Goal: Task Accomplishment & Management: Use online tool/utility

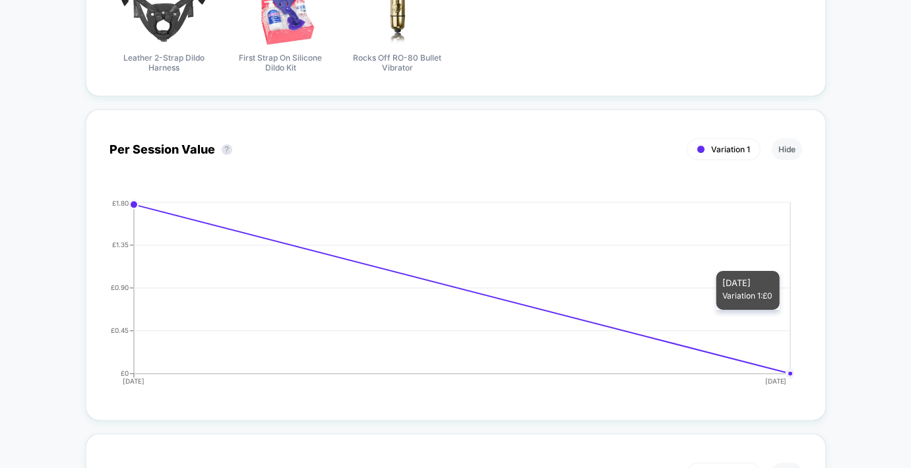
scroll to position [473, 0]
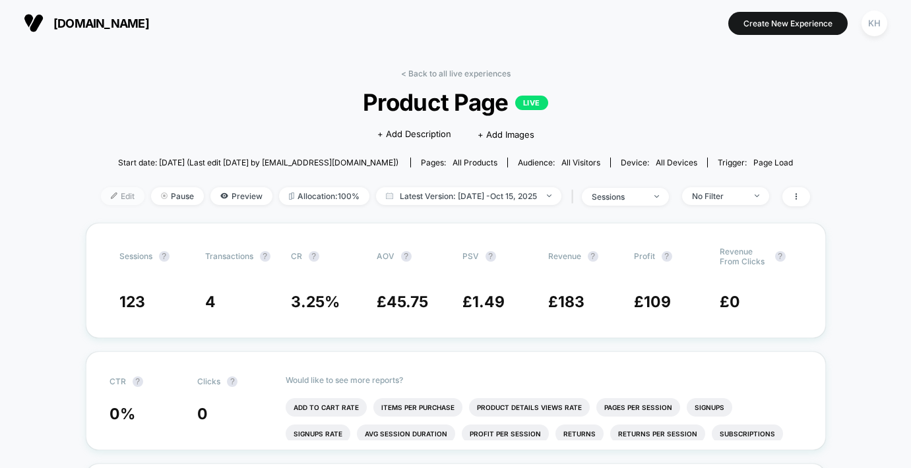
click at [117, 198] on span "Edit" at bounding box center [123, 196] width 44 height 18
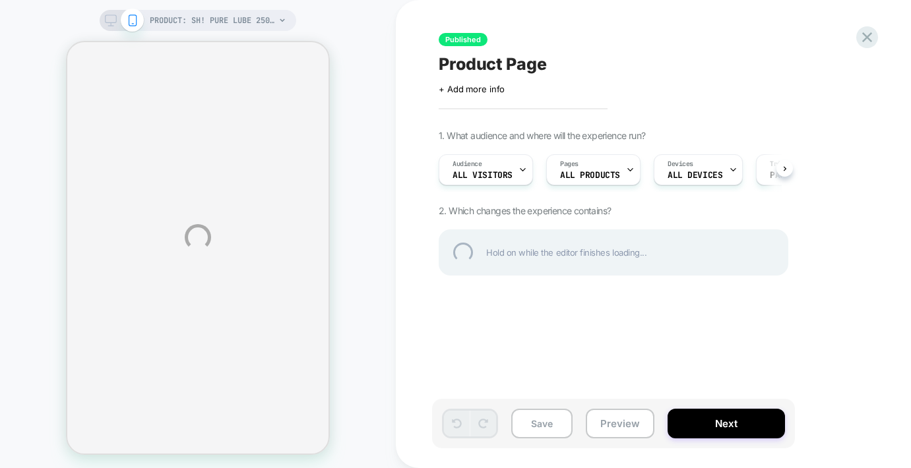
click at [338, 47] on div "PRODUCT: Sh! Pure Lube 250ml PRODUCT: Sh! Pure Lube 250ml Published Product Pag…" at bounding box center [455, 237] width 911 height 475
click at [63, 7] on div "PRODUCT: Sh! Pure Lube 250ml PRODUCT: Sh! Pure Lube 250ml Published Product Pag…" at bounding box center [455, 237] width 911 height 475
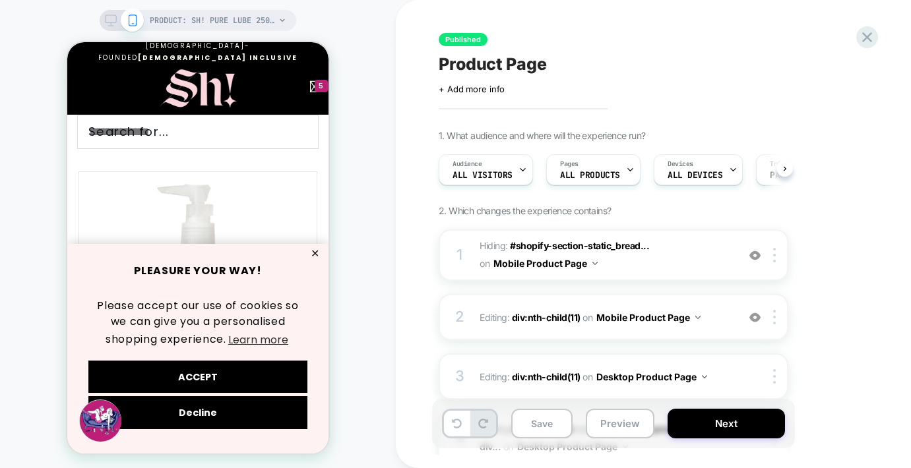
scroll to position [0, 1]
click at [377, 113] on div "PRODUCT: Sh! Pure Lube 250ml PRODUCT: Sh! Pure Lube 250ml" at bounding box center [198, 237] width 396 height 448
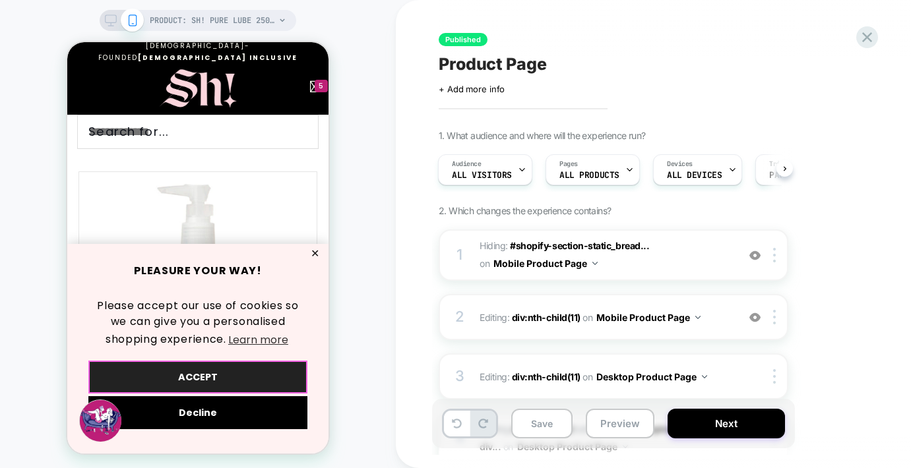
click at [219, 374] on button "ACCEPT" at bounding box center [197, 377] width 219 height 33
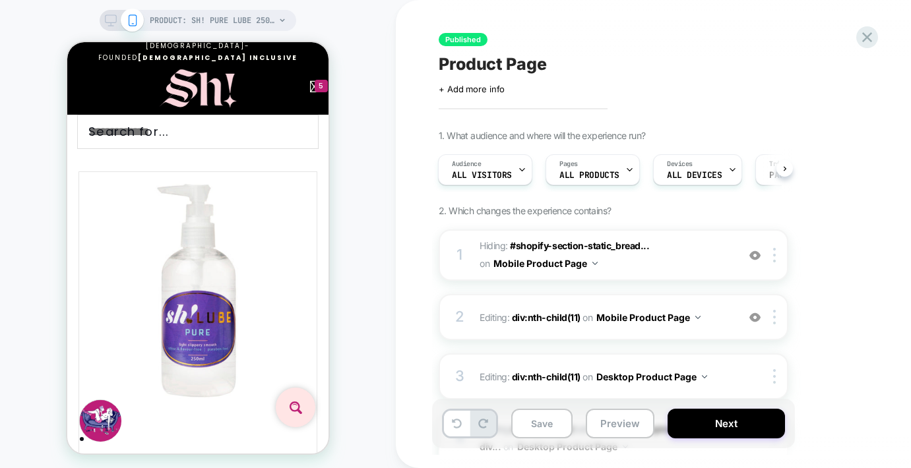
click at [284, 17] on icon at bounding box center [282, 20] width 8 height 8
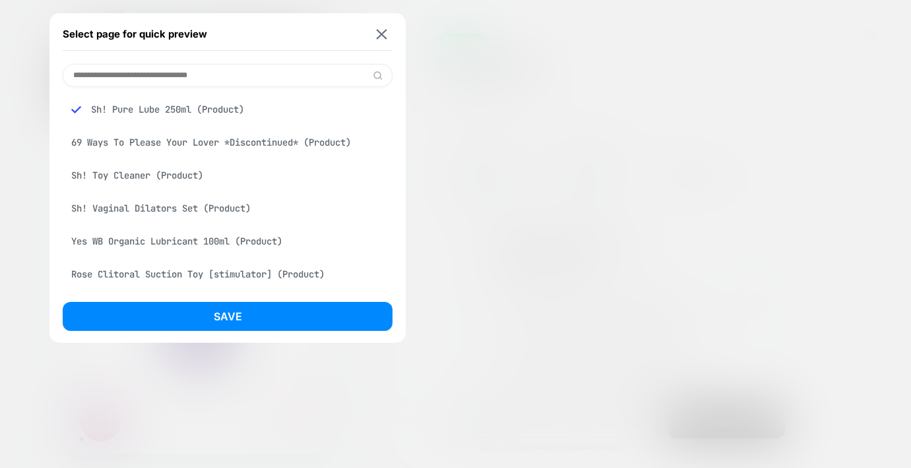
click at [201, 210] on div "Sh! Vaginal Dilators Set (Product)" at bounding box center [228, 208] width 330 height 25
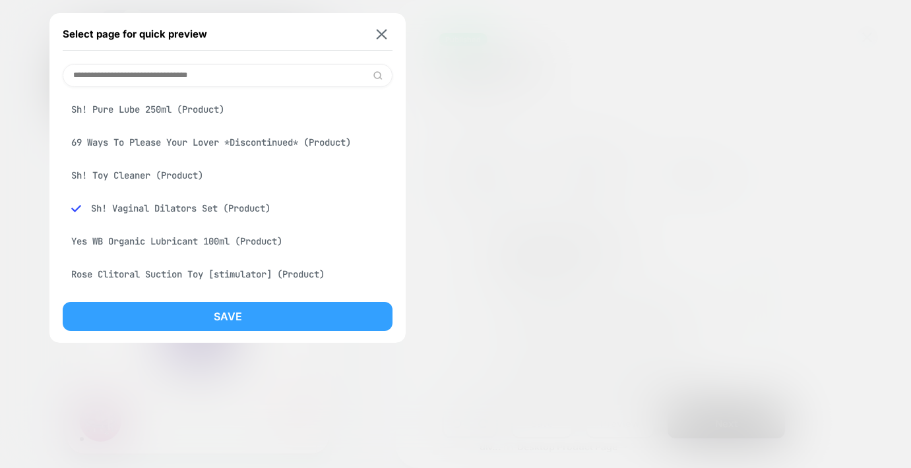
click at [219, 315] on button "Save" at bounding box center [228, 316] width 330 height 29
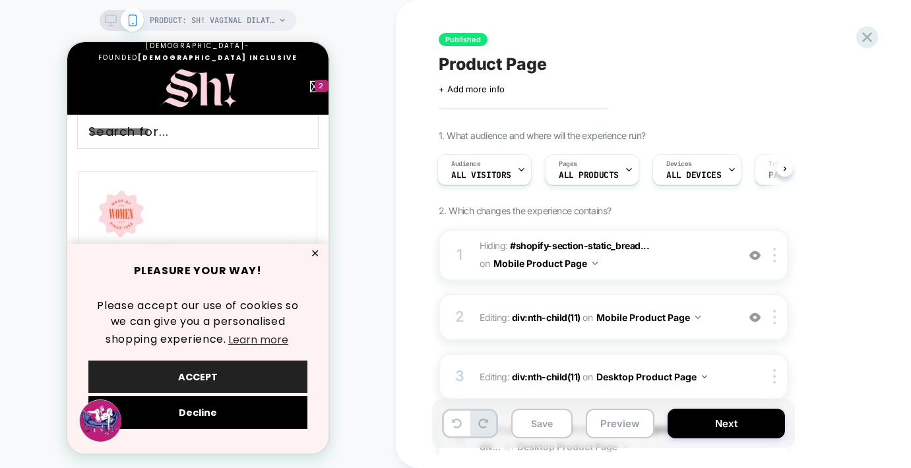
scroll to position [0, 0]
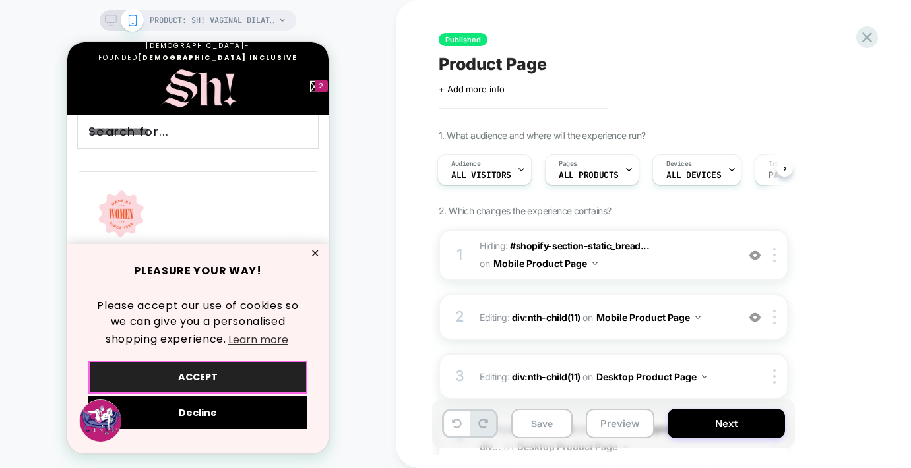
click at [194, 376] on button "ACCEPT" at bounding box center [197, 377] width 219 height 33
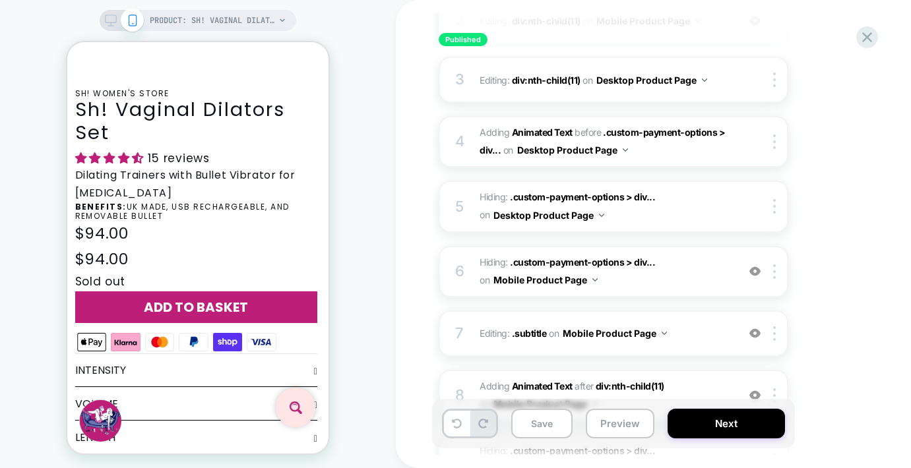
scroll to position [396, 0]
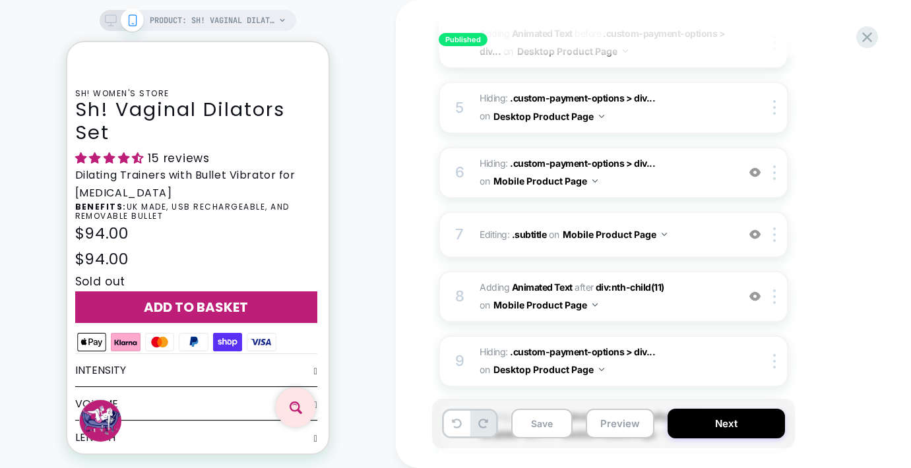
click at [853, 210] on div "1. What audience and where will the experience run? Audience All Visitors Pages…" at bounding box center [679, 139] width 481 height 810
click at [673, 303] on span "#_loomi_addon_1759841559783 Adding Animated Text AFTER div:nth-child(11) div:nt…" at bounding box center [604, 297] width 251 height 36
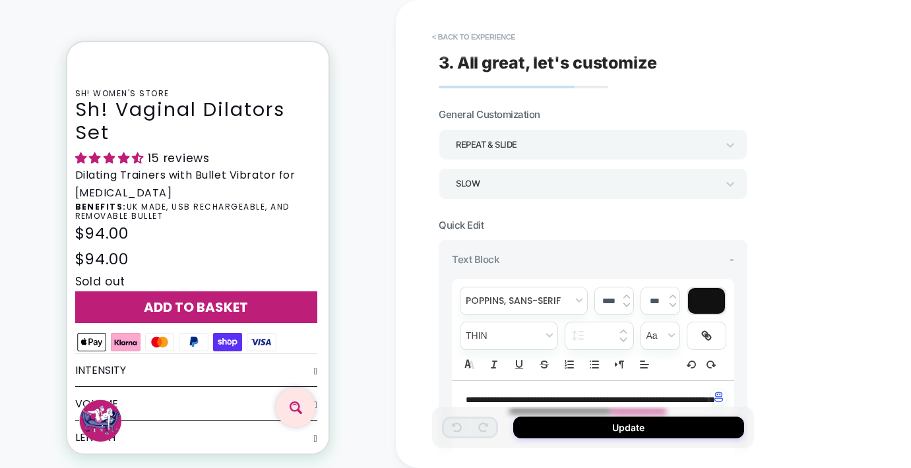
scroll to position [433, 0]
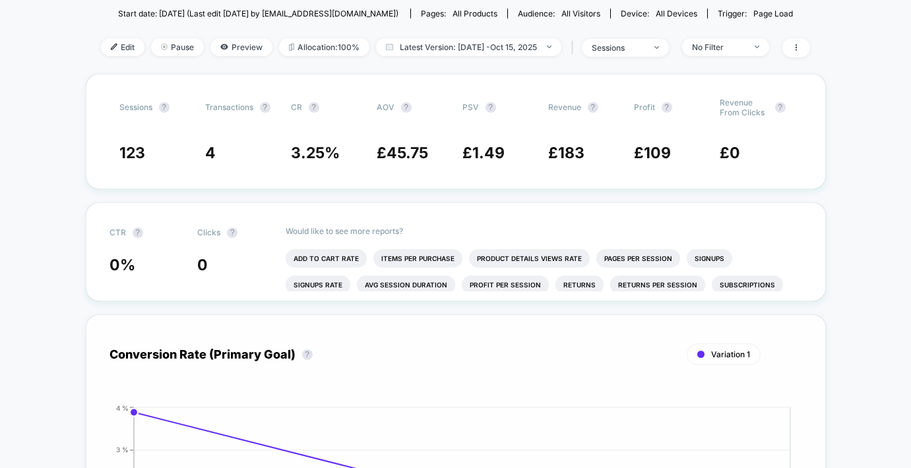
scroll to position [34, 0]
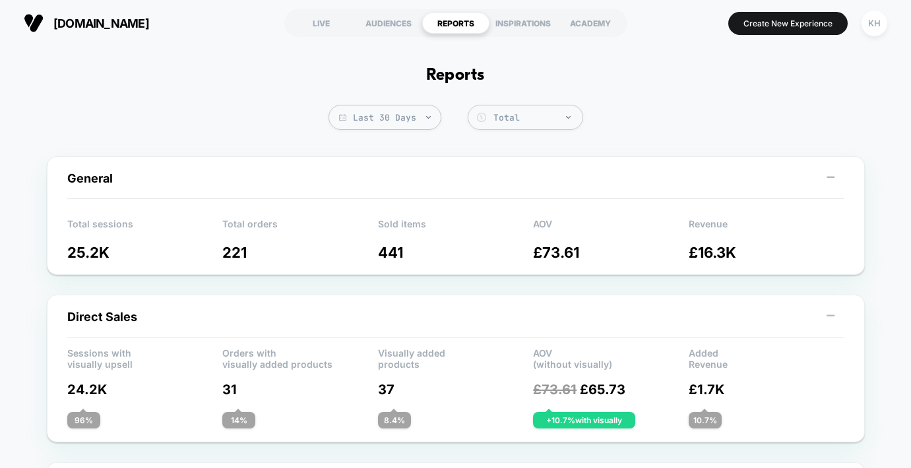
scroll to position [25, 0]
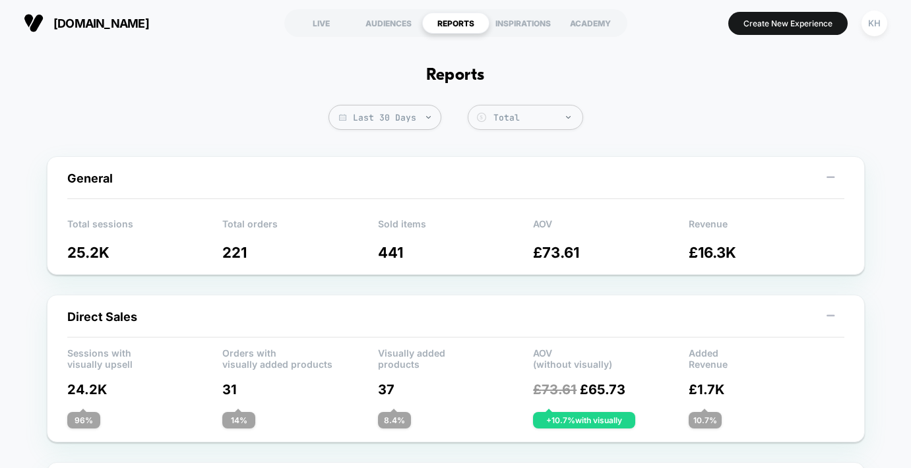
scroll to position [0, 0]
